Goal: Task Accomplishment & Management: Use online tool/utility

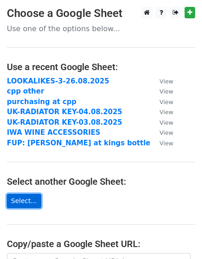
click at [29, 197] on link "Select..." at bounding box center [24, 201] width 34 height 14
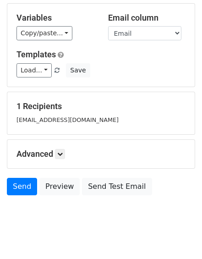
scroll to position [59, 0]
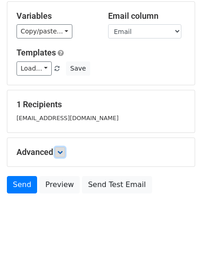
click at [63, 149] on icon at bounding box center [59, 151] width 5 height 5
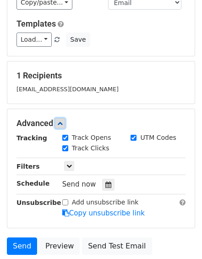
scroll to position [88, 0]
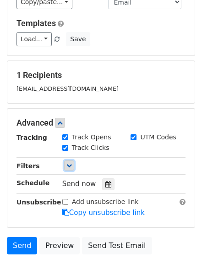
click at [70, 163] on icon at bounding box center [68, 165] width 5 height 5
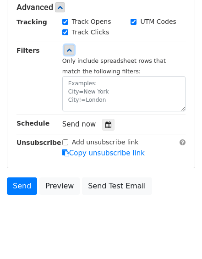
scroll to position [203, 0]
click at [105, 121] on icon at bounding box center [108, 124] width 6 height 6
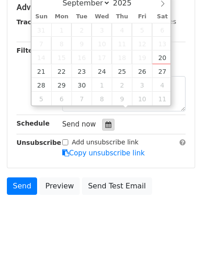
click at [105, 121] on icon at bounding box center [108, 124] width 6 height 6
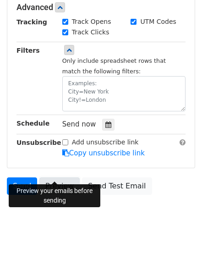
click at [49, 177] on link "Preview" at bounding box center [59, 185] width 40 height 17
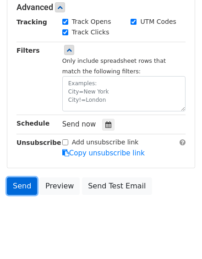
click at [29, 177] on link "Send" at bounding box center [22, 185] width 30 height 17
